Goal: Transaction & Acquisition: Subscribe to service/newsletter

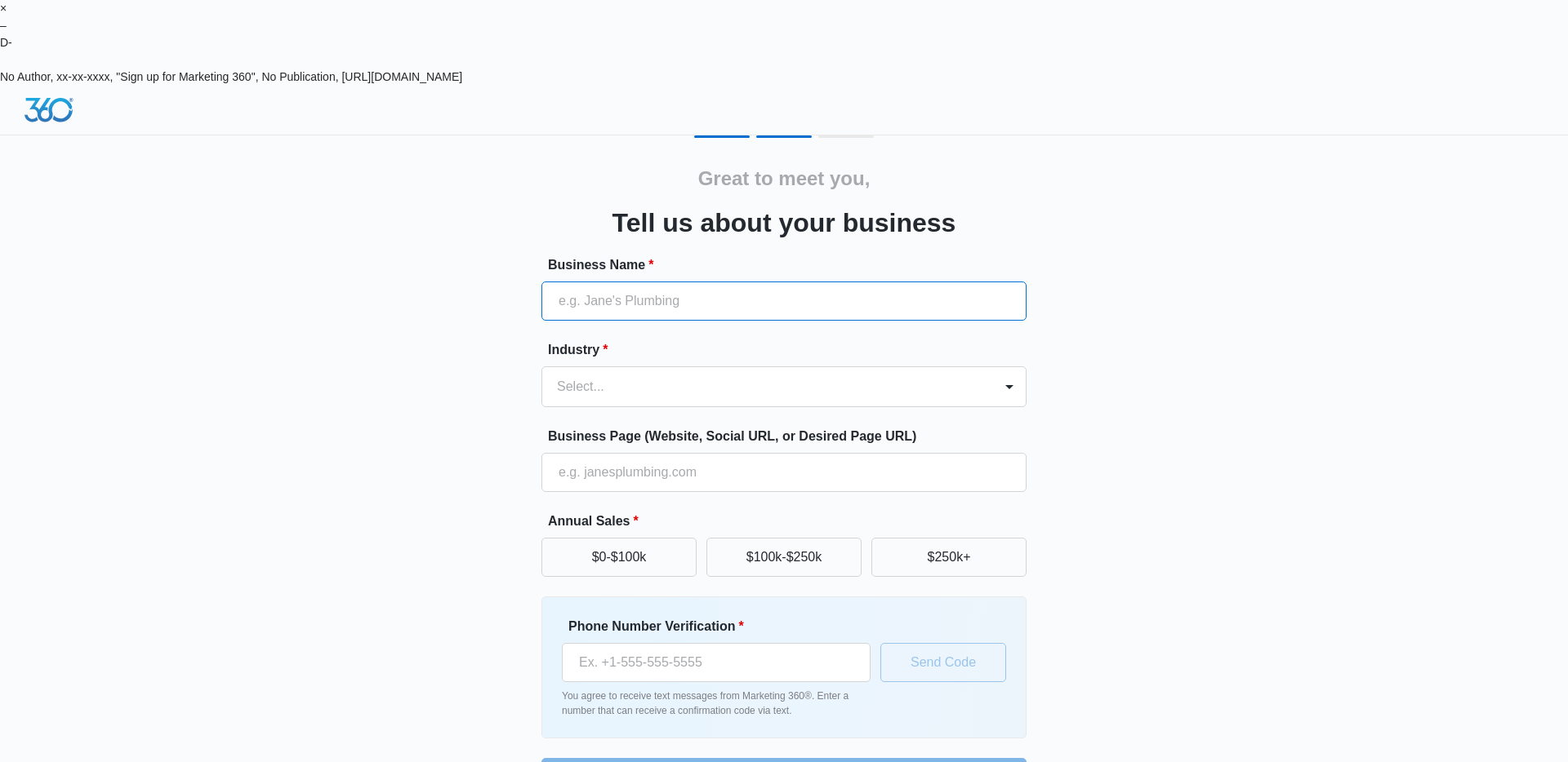
click at [602, 282] on input "Business Name *" at bounding box center [784, 301] width 485 height 39
type input "Odyssey Debate Academy"
click at [694, 367] on div "Select..." at bounding box center [767, 387] width 451 height 39
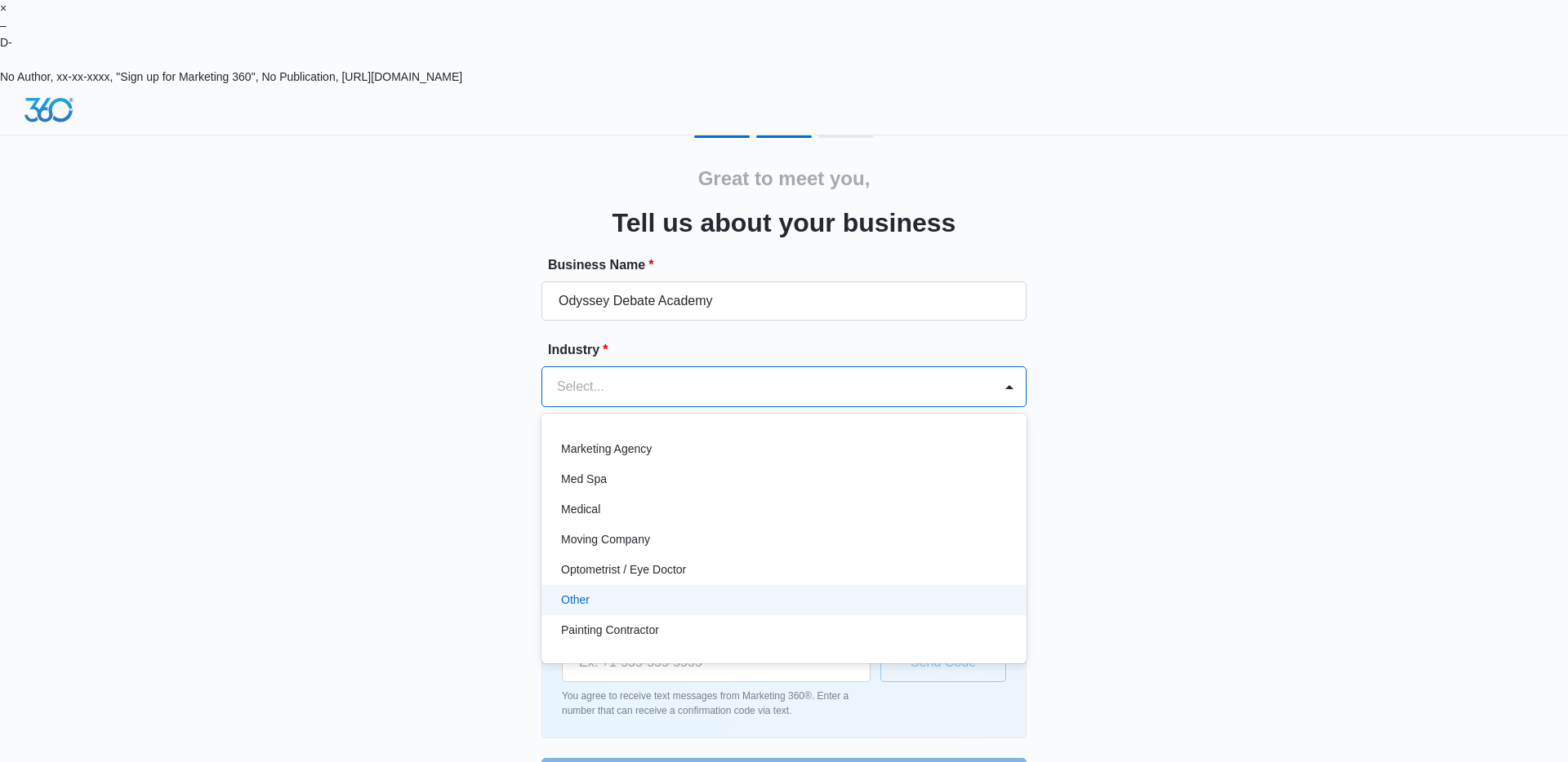
scroll to position [813, 0]
click at [673, 590] on div "Other" at bounding box center [782, 598] width 443 height 17
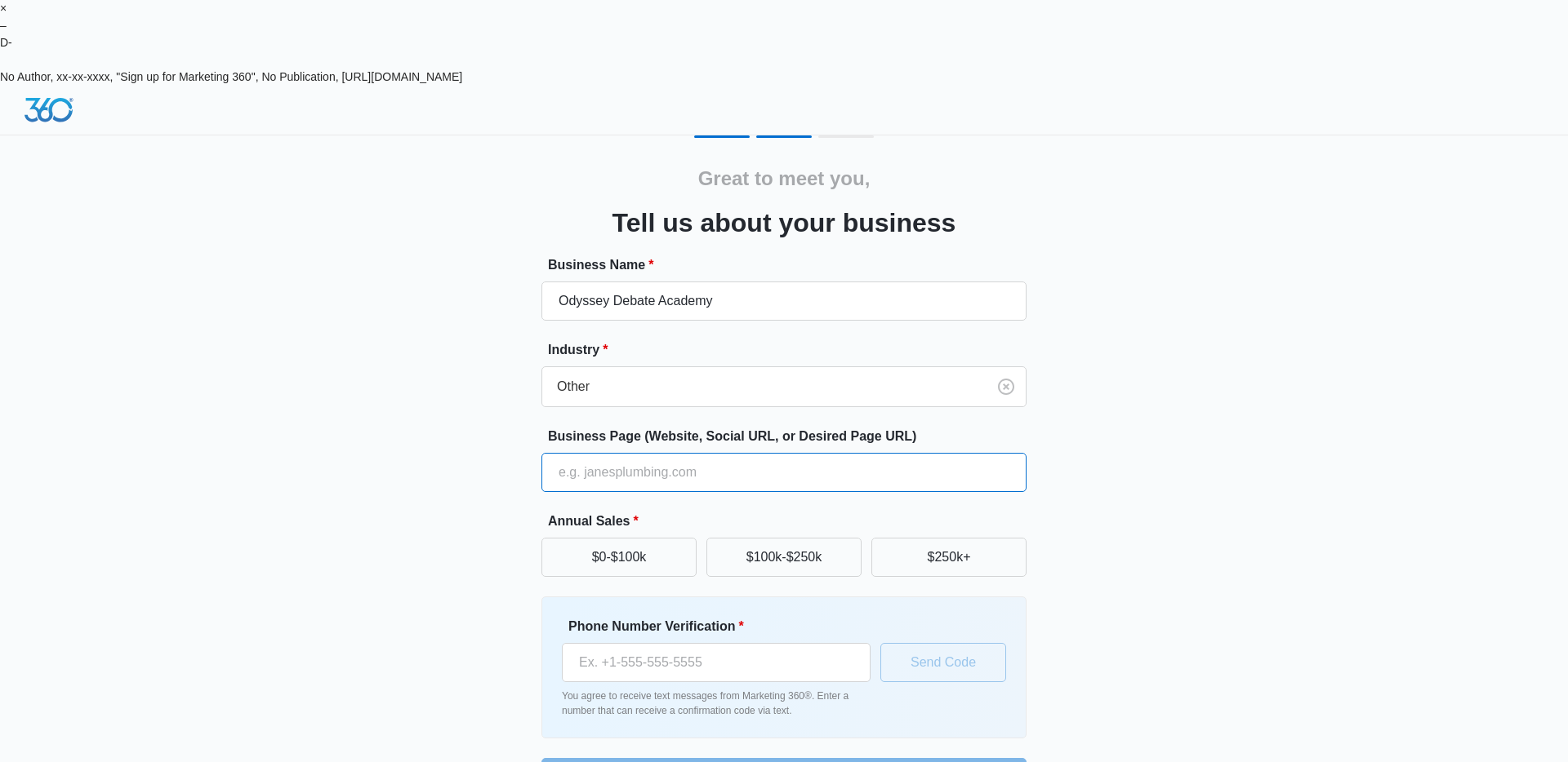
click at [673, 453] on input "Business Page (Website, Social URL, or Desired Page URL)" at bounding box center [784, 473] width 485 height 39
type input "[DOMAIN_NAME]"
click at [712, 617] on div "Phone Number Verification *" at bounding box center [717, 650] width 309 height 66
click at [718, 643] on input "Phone Number Verification *" at bounding box center [717, 663] width 309 height 39
type input "[PHONE_NUMBER]"
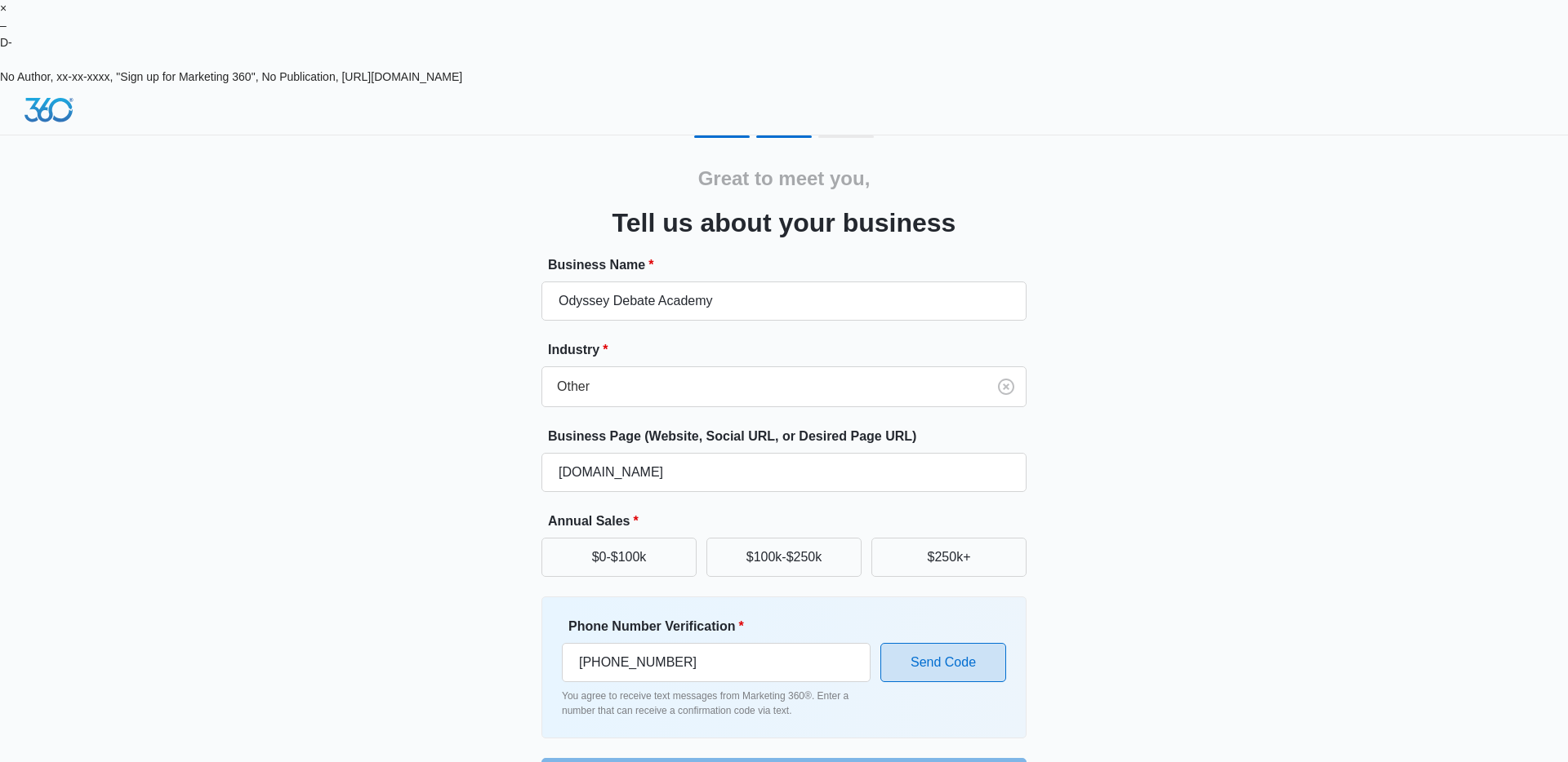
click at [978, 643] on button "Send Code" at bounding box center [943, 663] width 126 height 39
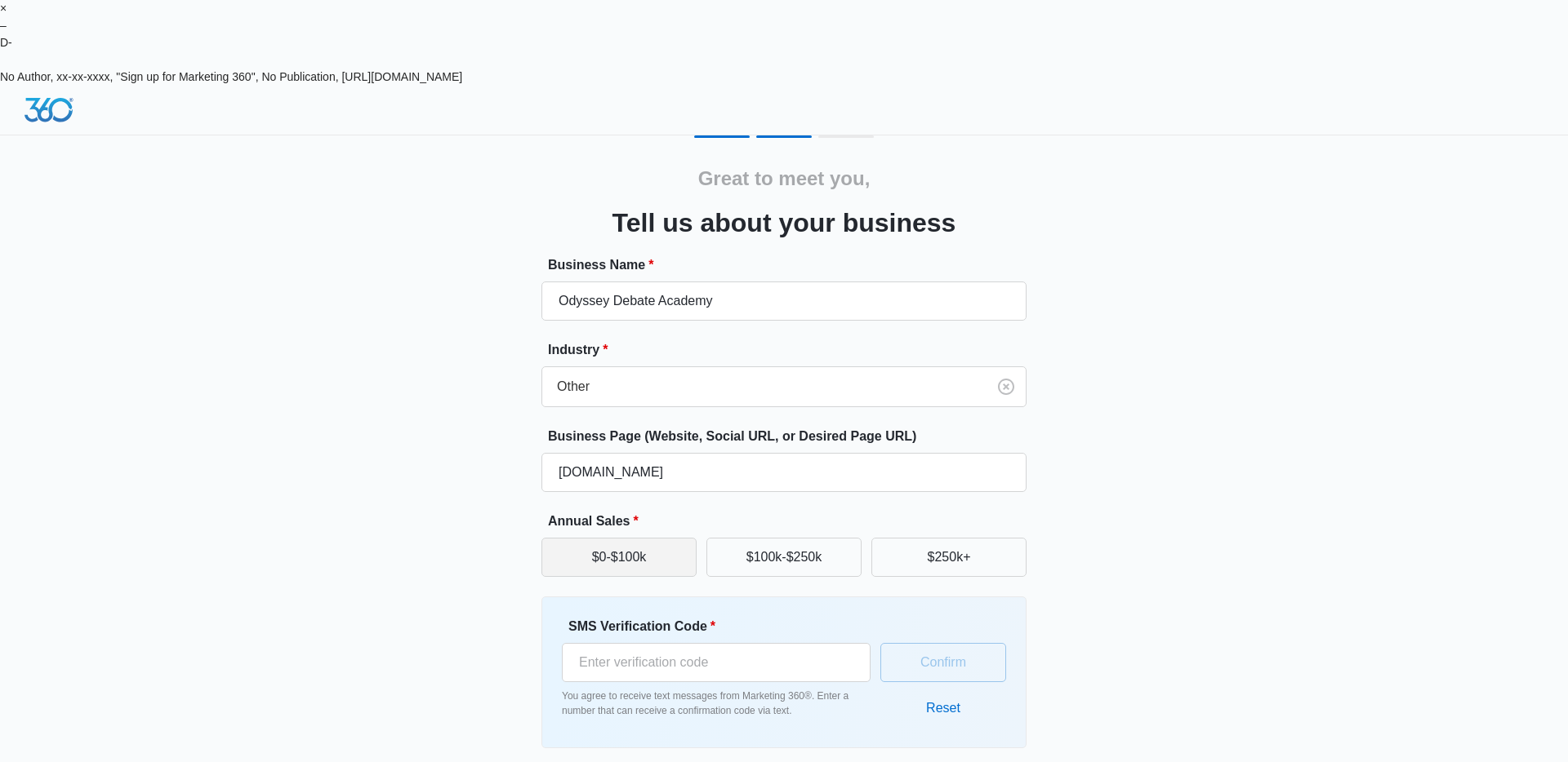
click at [599, 538] on button "$0-$100k" at bounding box center [619, 558] width 155 height 39
click at [657, 538] on button "$0-$100k" at bounding box center [619, 558] width 155 height 39
click at [662, 538] on button "$0-$100k" at bounding box center [619, 558] width 155 height 39
drag, startPoint x: 664, startPoint y: 485, endPoint x: 759, endPoint y: 681, distance: 217.8
click at [664, 538] on button "$0-$100k" at bounding box center [619, 558] width 155 height 39
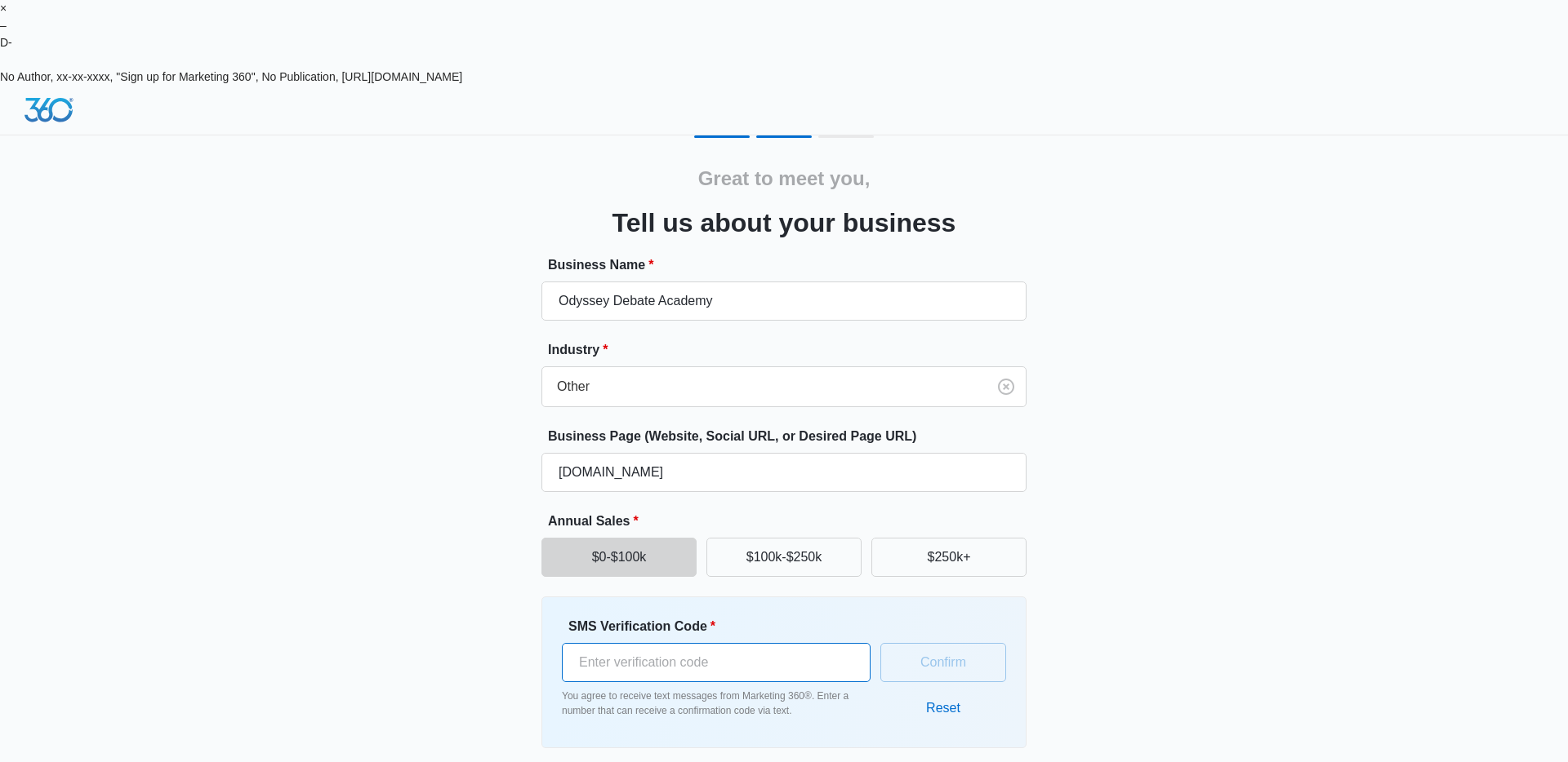
click at [777, 643] on input "SMS Verification Code *" at bounding box center [717, 663] width 309 height 39
type input "720232"
click at [948, 643] on button "Confirm" at bounding box center [943, 663] width 126 height 39
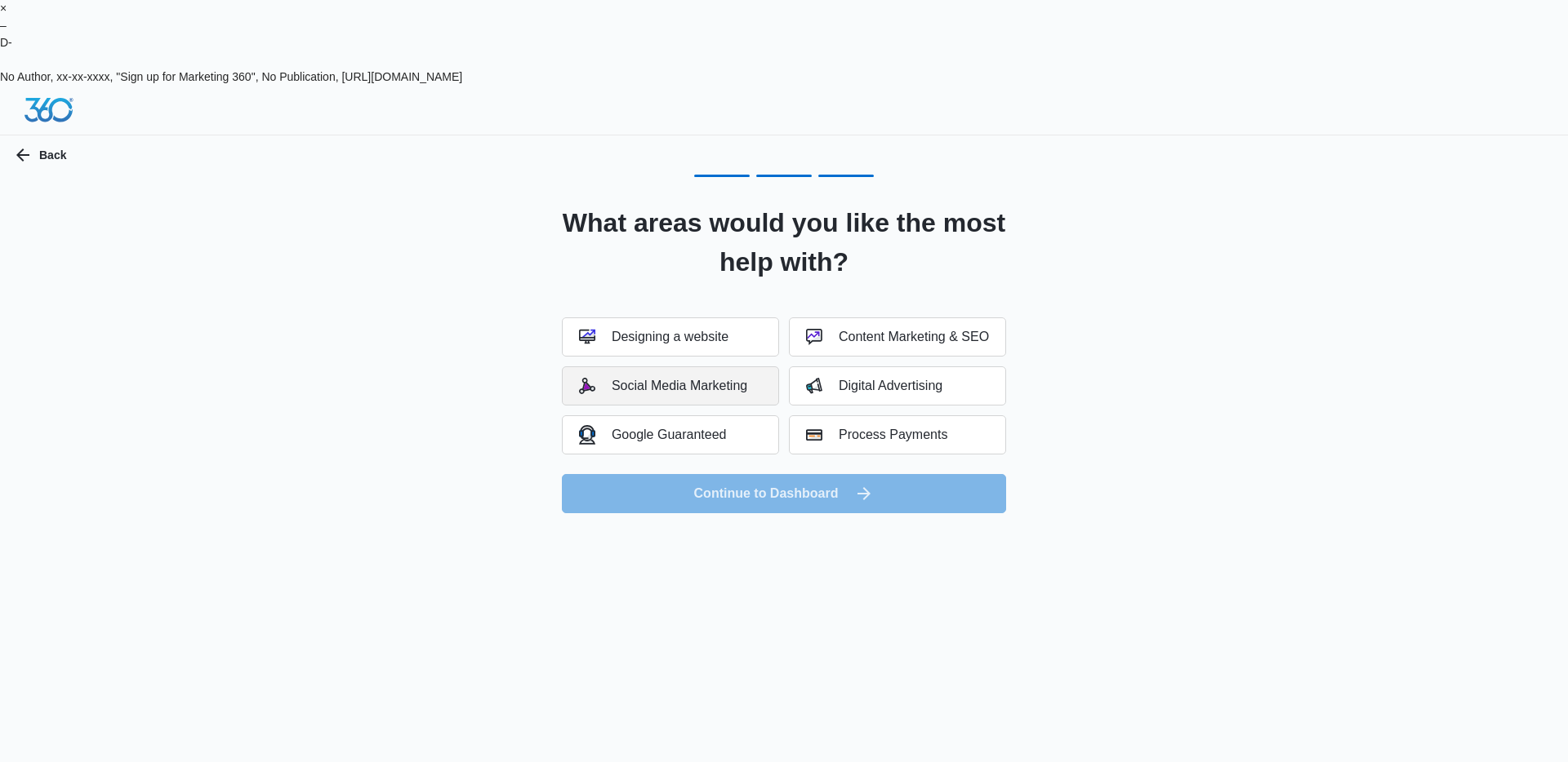
click at [735, 378] on div "Social Media Marketing" at bounding box center [663, 386] width 169 height 16
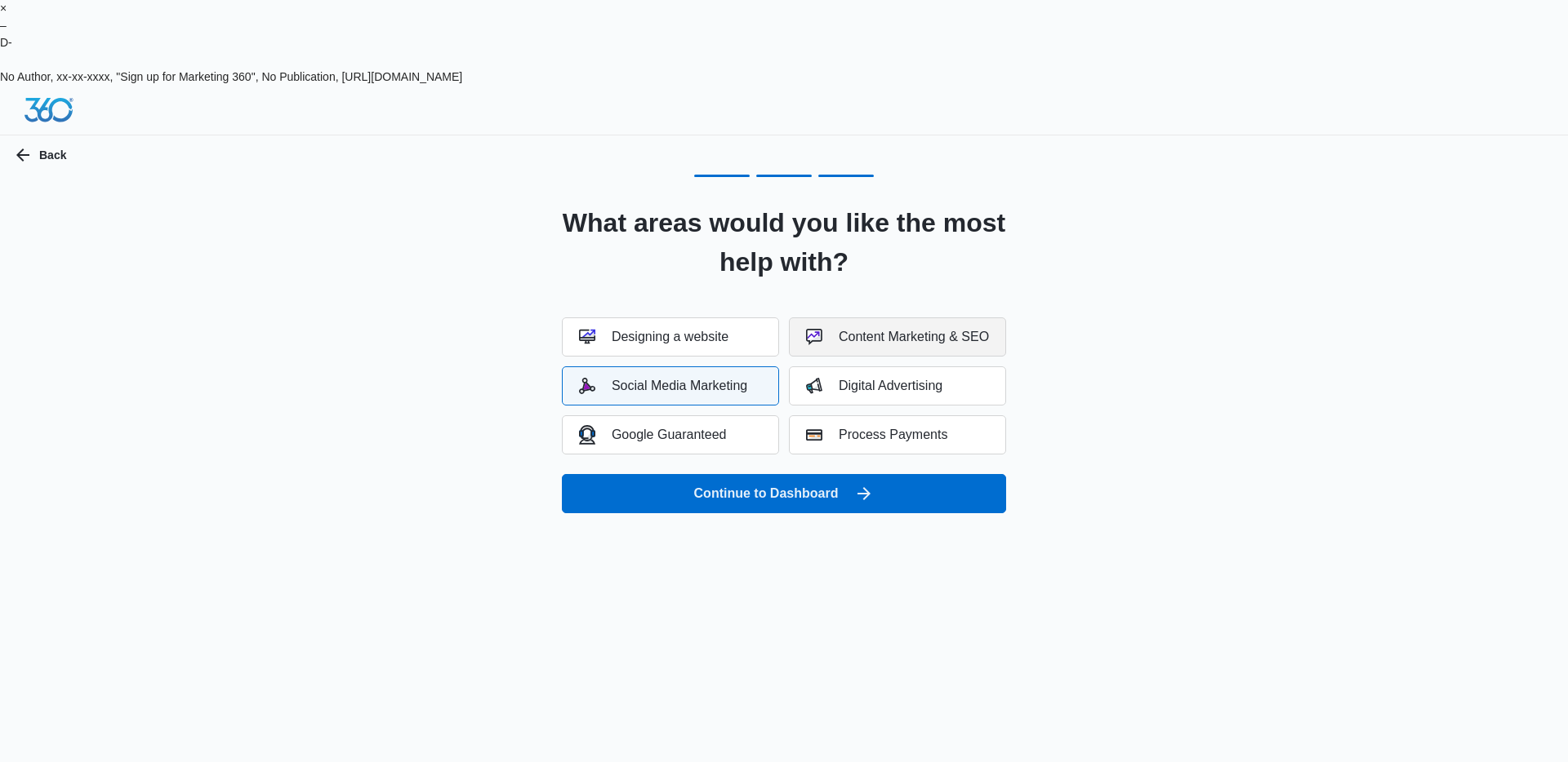
click at [865, 317] on button "Content Marketing & SEO" at bounding box center [897, 337] width 217 height 39
click at [878, 367] on button "Digital Advertising" at bounding box center [897, 387] width 217 height 39
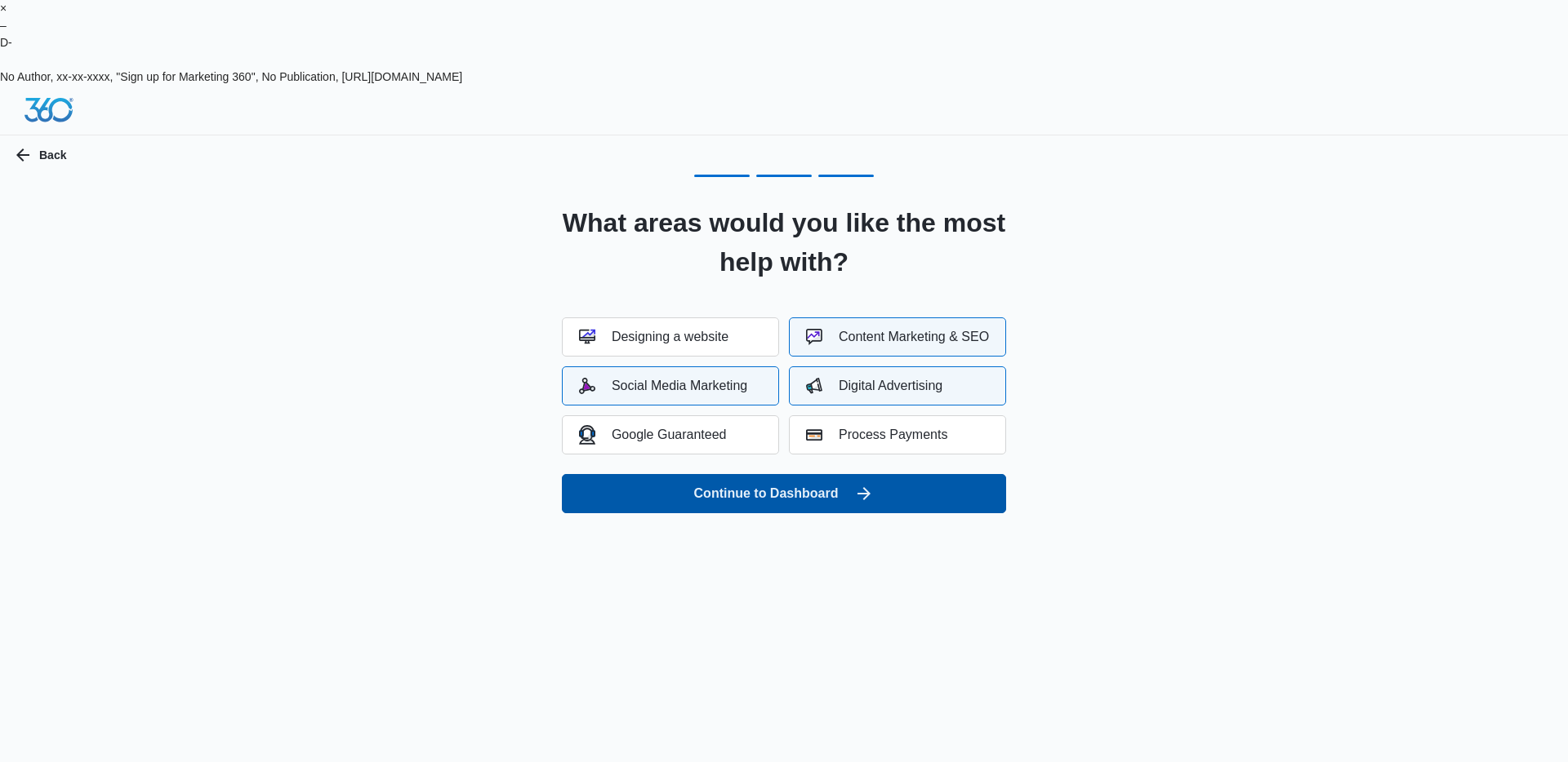
click at [935, 475] on button "Continue to Dashboard" at bounding box center [784, 494] width 444 height 39
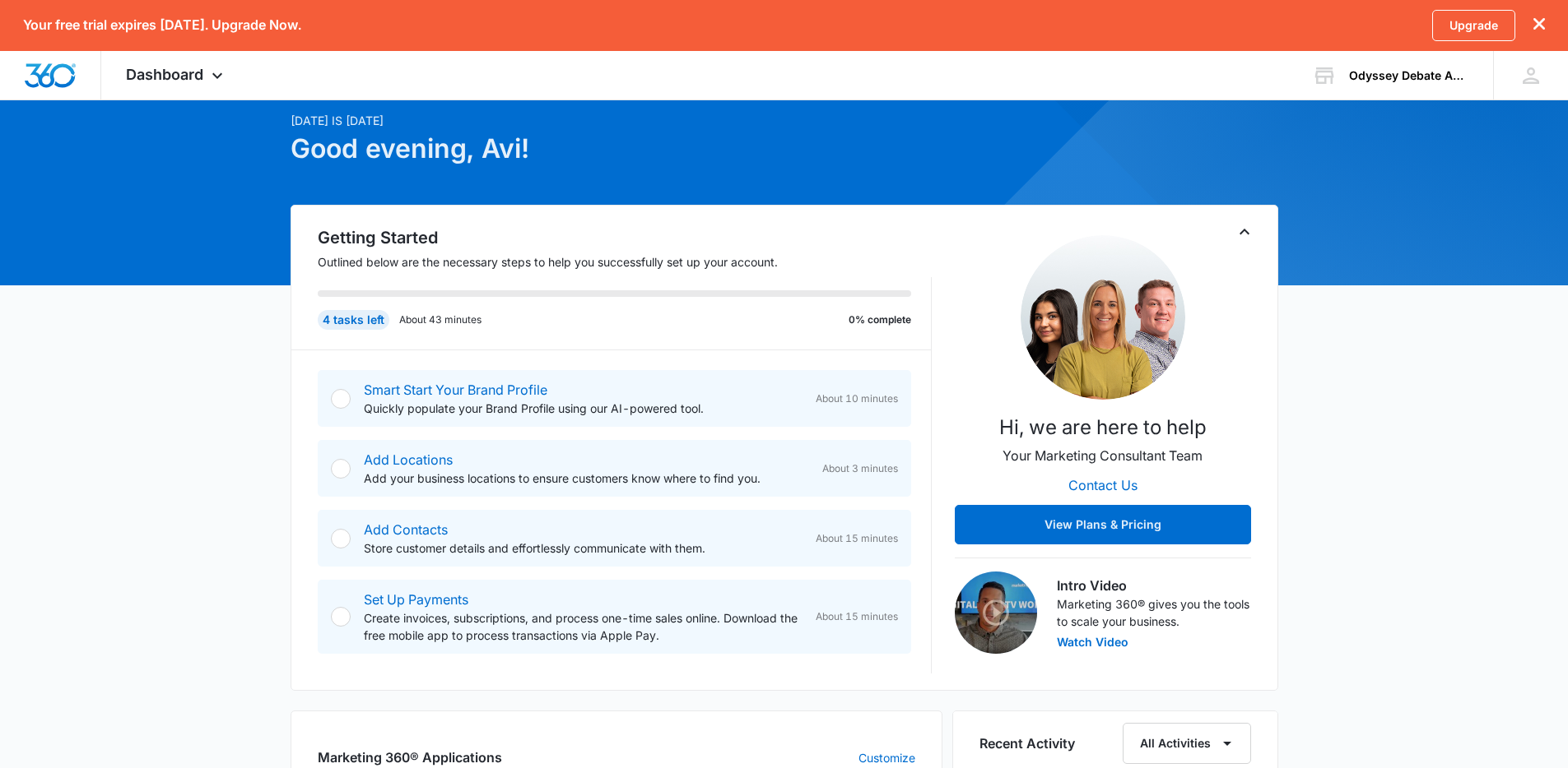
scroll to position [147, 0]
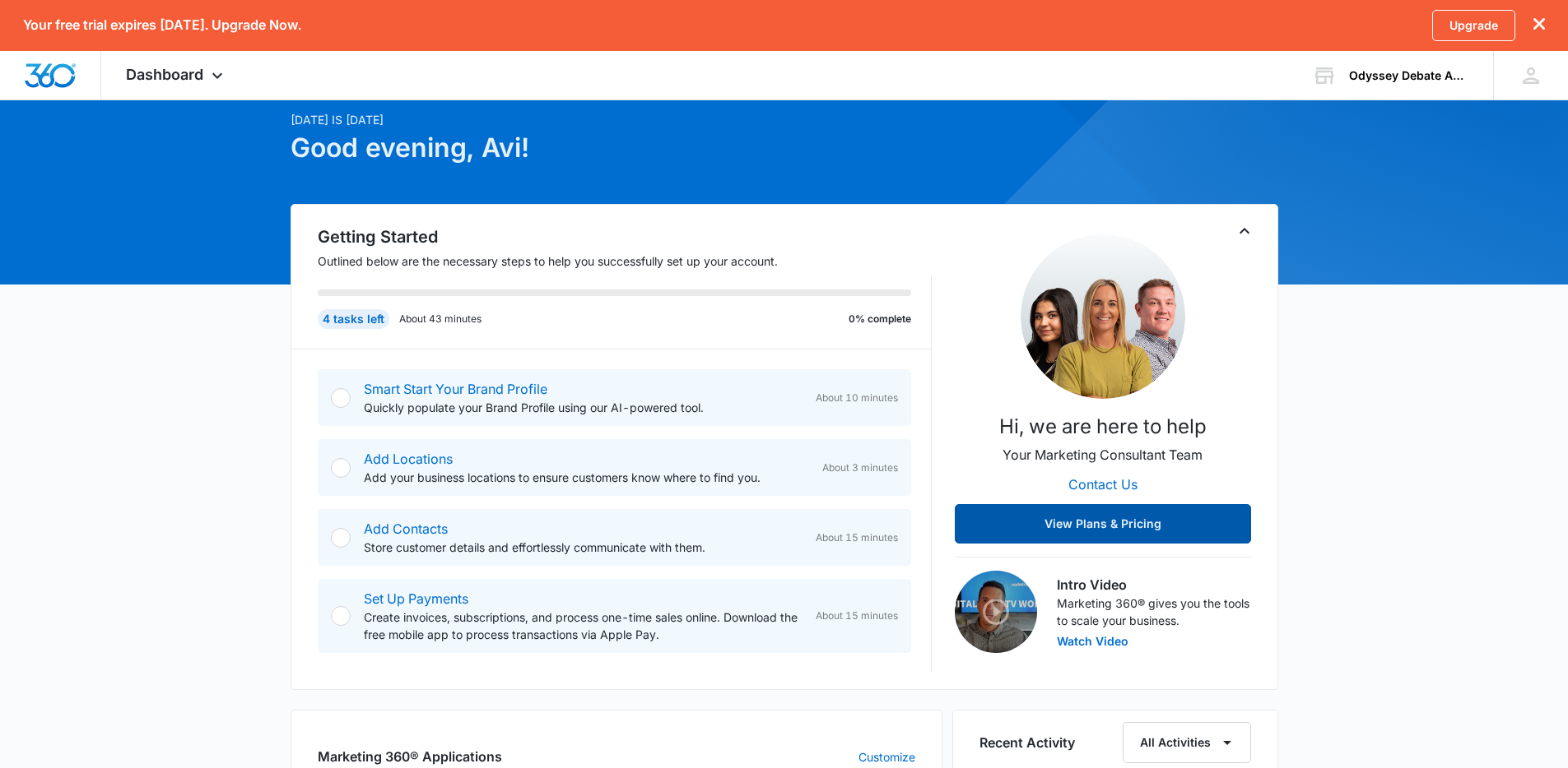
click at [1076, 505] on button "View Plans & Pricing" at bounding box center [1104, 525] width 296 height 40
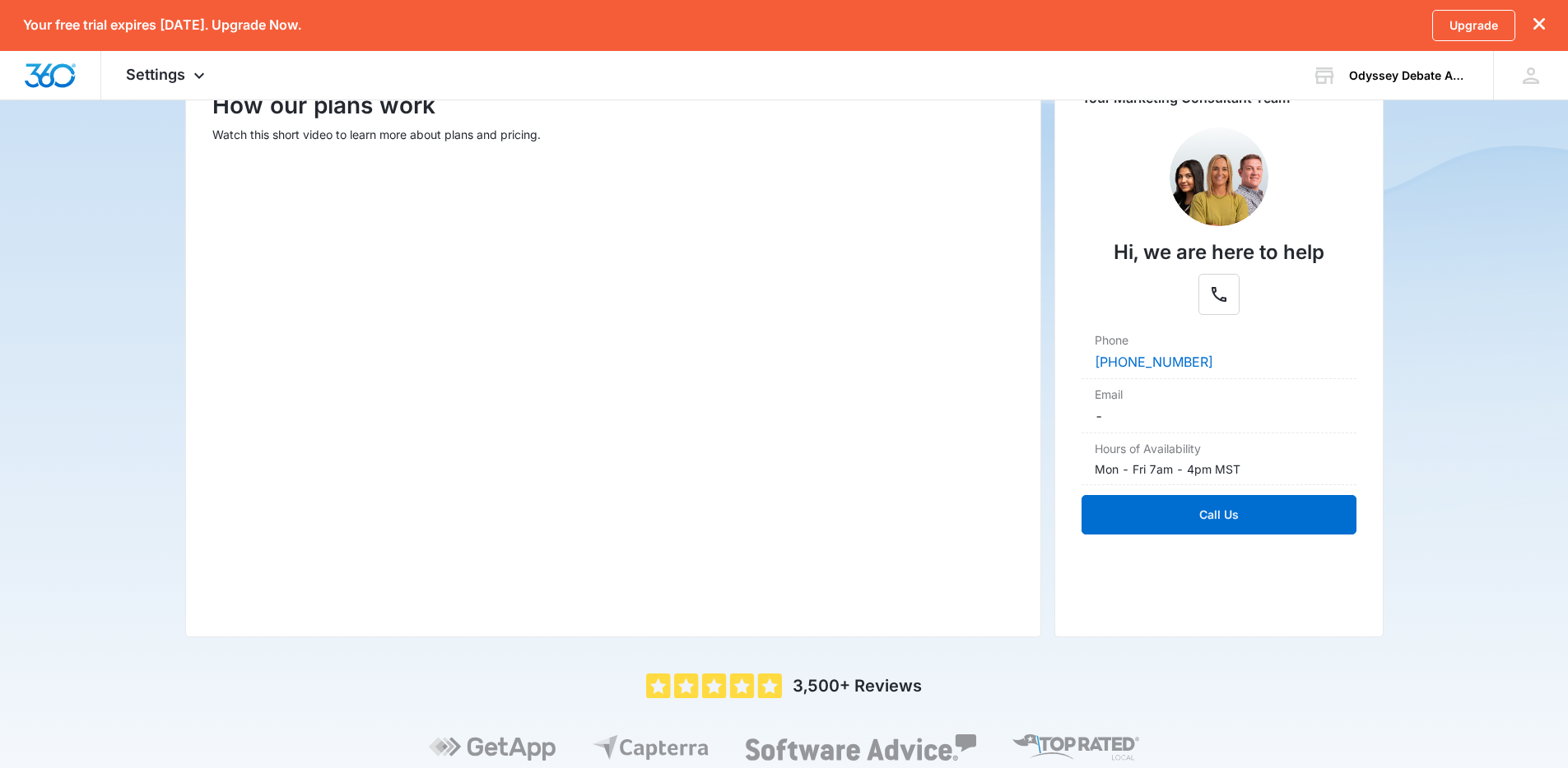
scroll to position [345, 0]
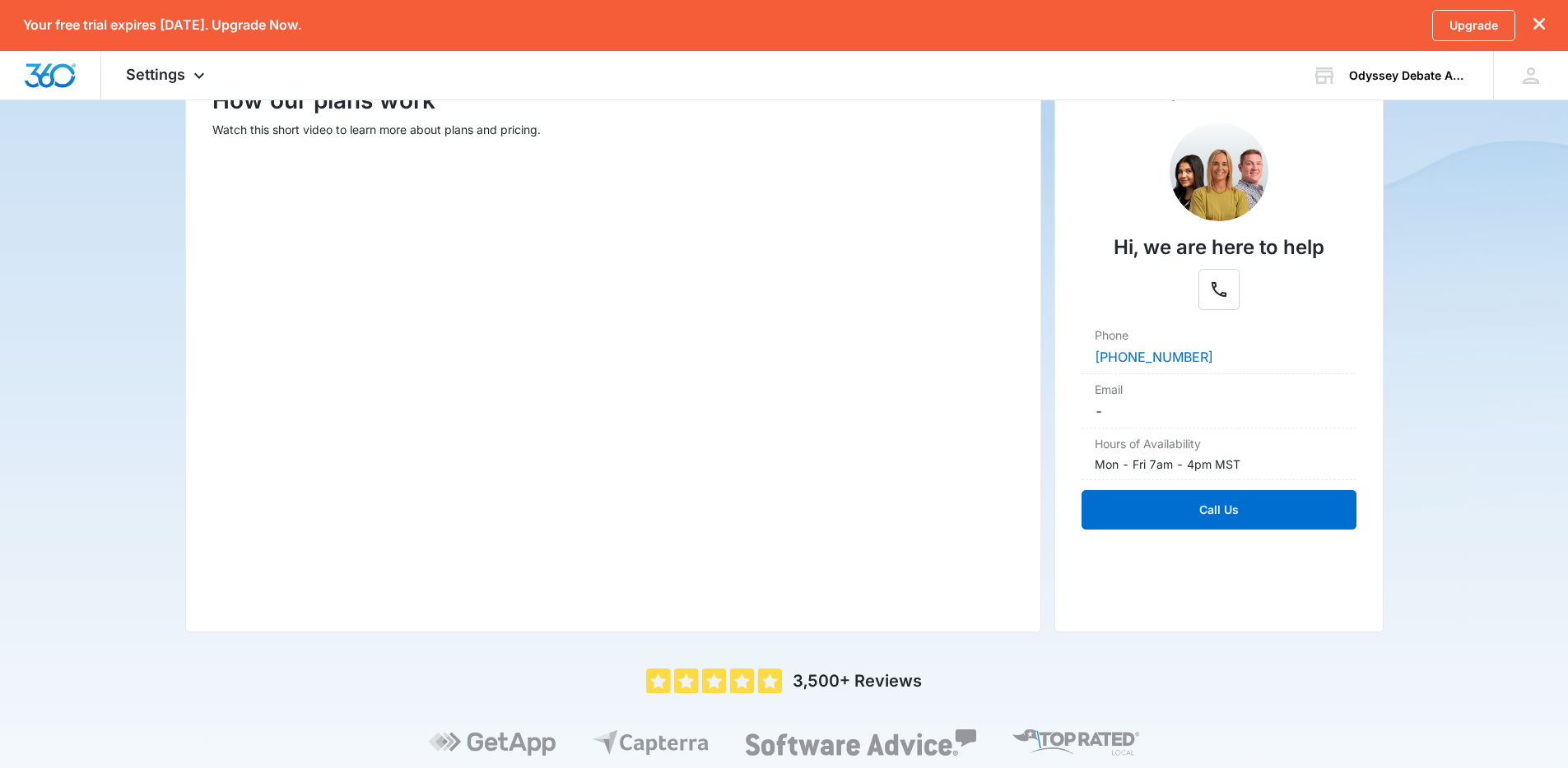
click at [828, 545] on div "How our plans work Watch this short video to learn more about plans and pricing." at bounding box center [613, 340] width 856 height 587
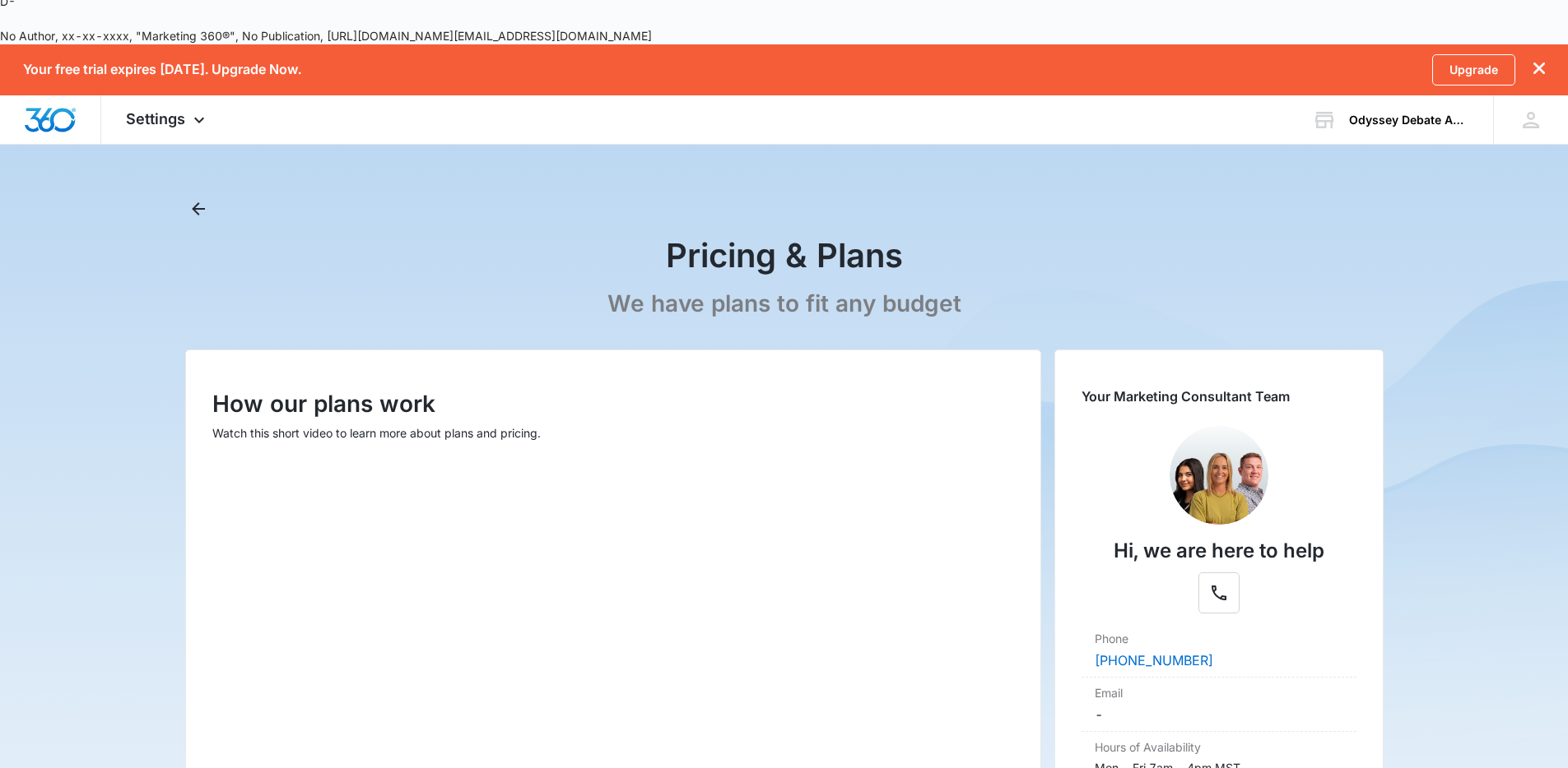
scroll to position [0, 0]
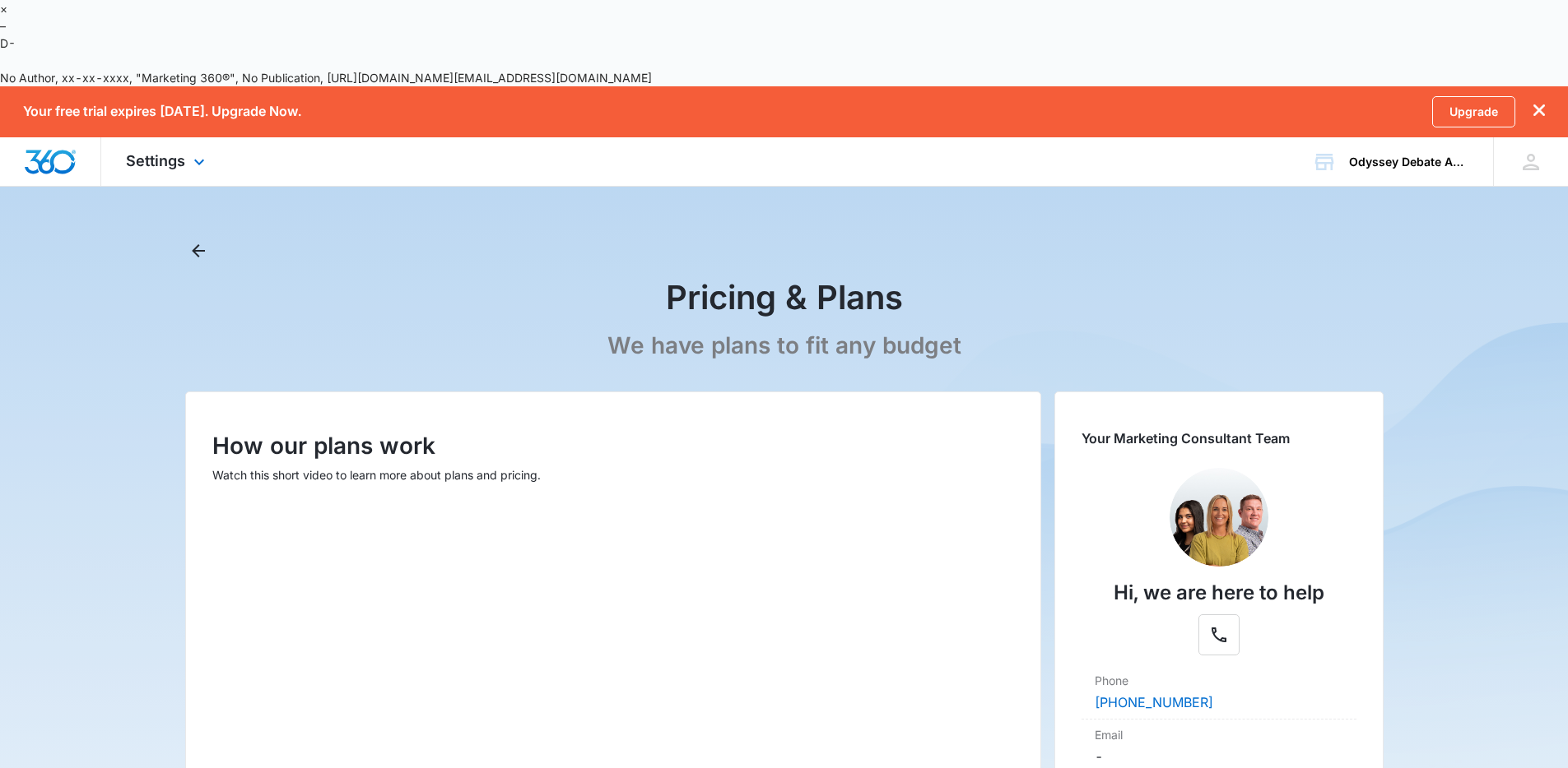
click at [184, 138] on div "Settings Apps Reputation Websites Forms CRM Email Shop Payments POS Ads Intelli…" at bounding box center [167, 161] width 132 height 48
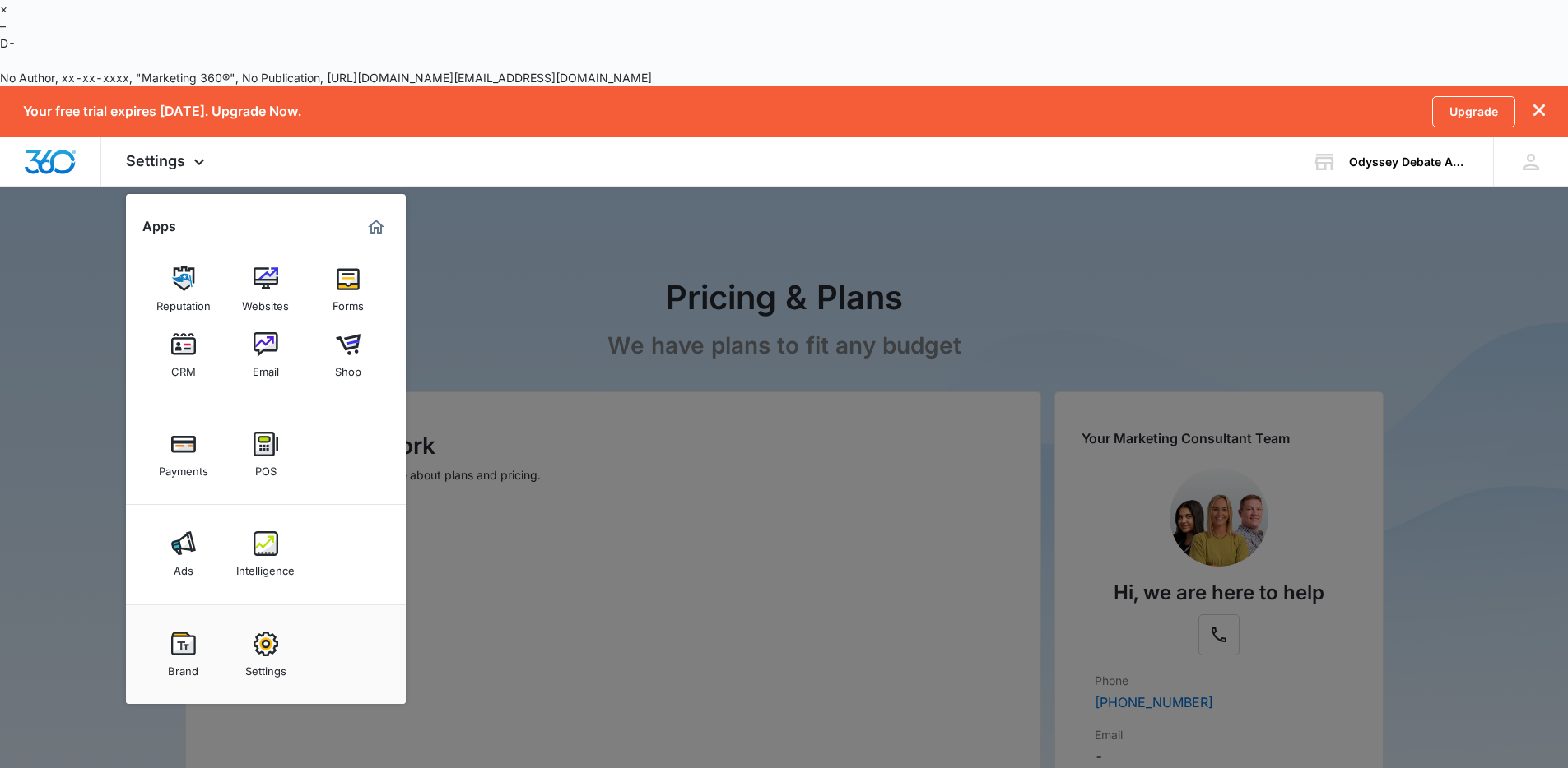
click at [534, 239] on div at bounding box center [784, 471] width 1568 height 768
